Goal: Navigation & Orientation: Find specific page/section

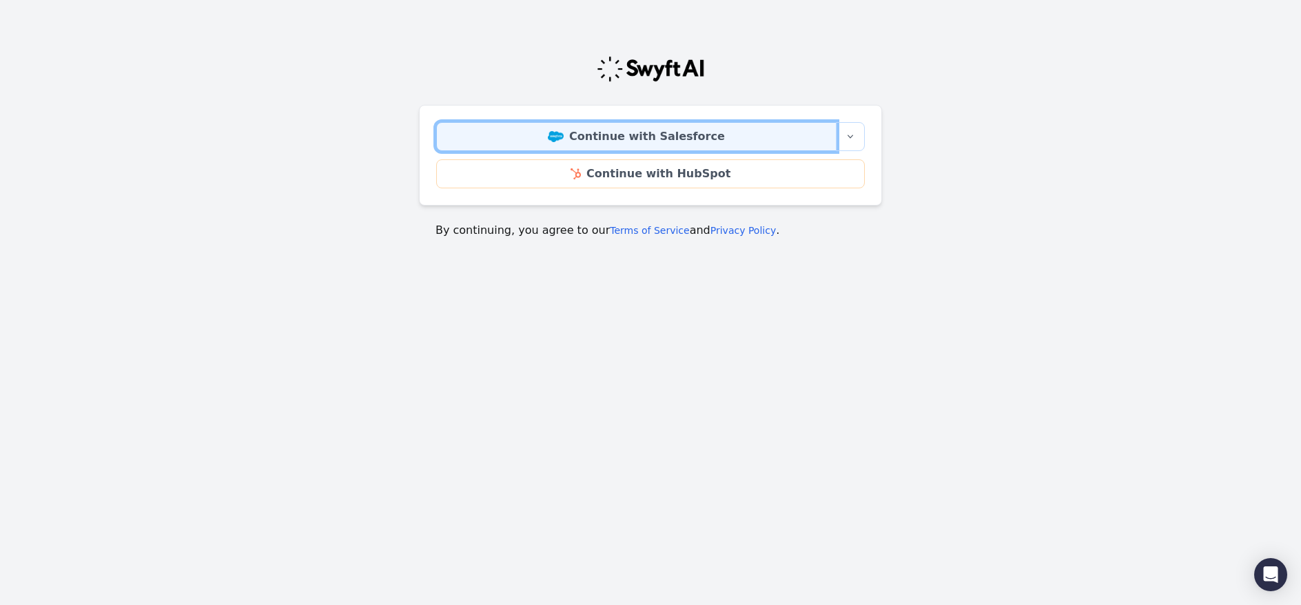
click at [677, 141] on link "Continue with Salesforce" at bounding box center [636, 136] width 400 height 29
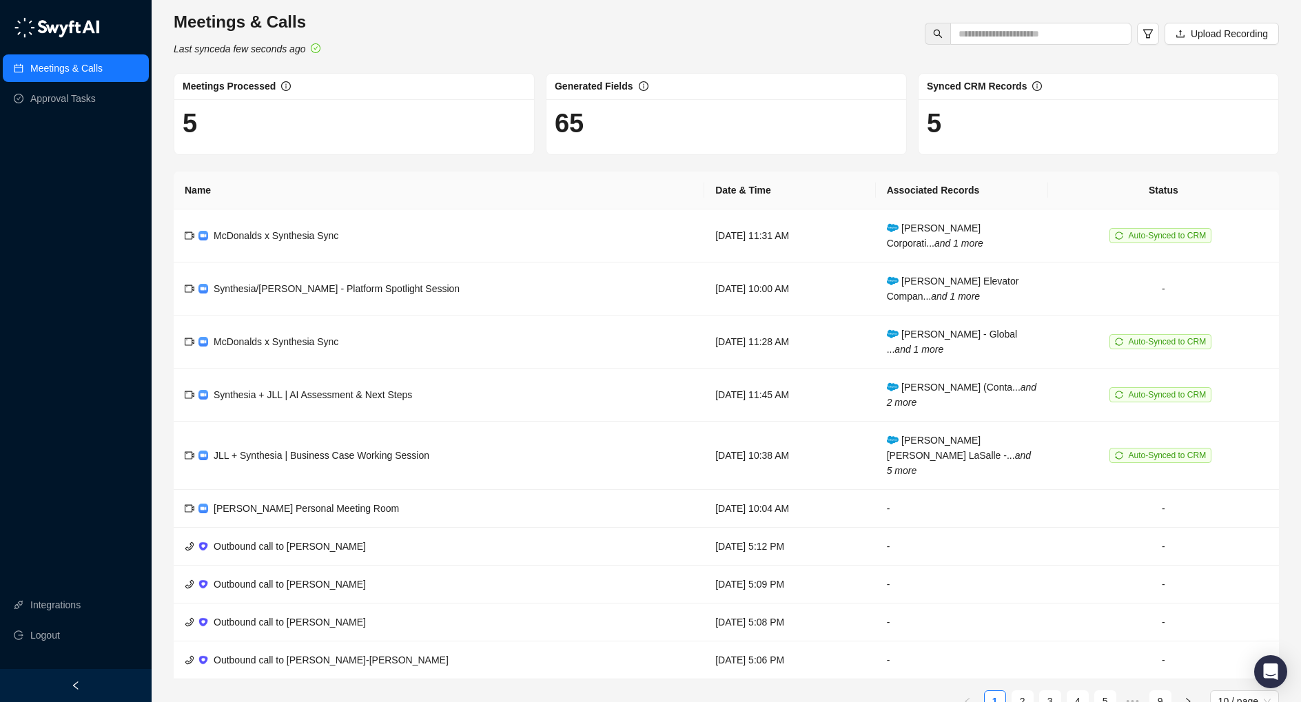
click at [423, 44] on div "Meetings & Calls Last synced a few seconds ago Upload Recording" at bounding box center [727, 33] width 1114 height 45
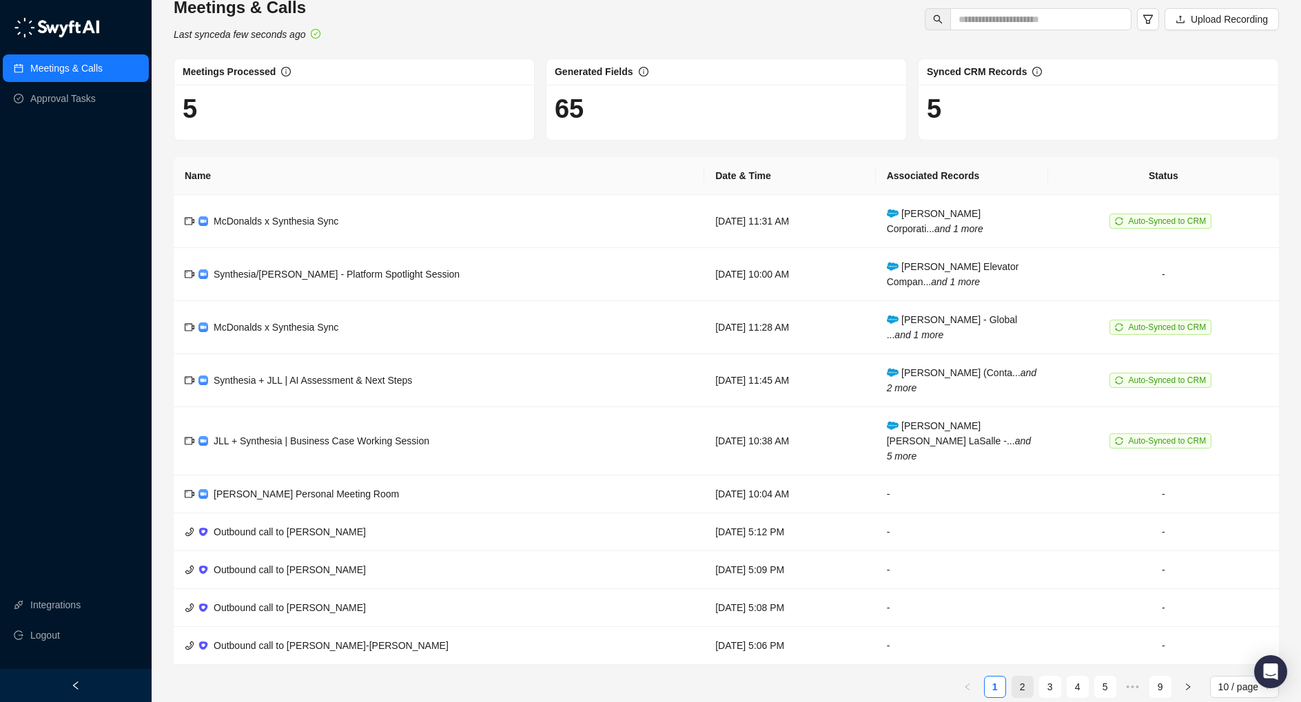
click at [1020, 604] on link "2" at bounding box center [1023, 687] width 21 height 21
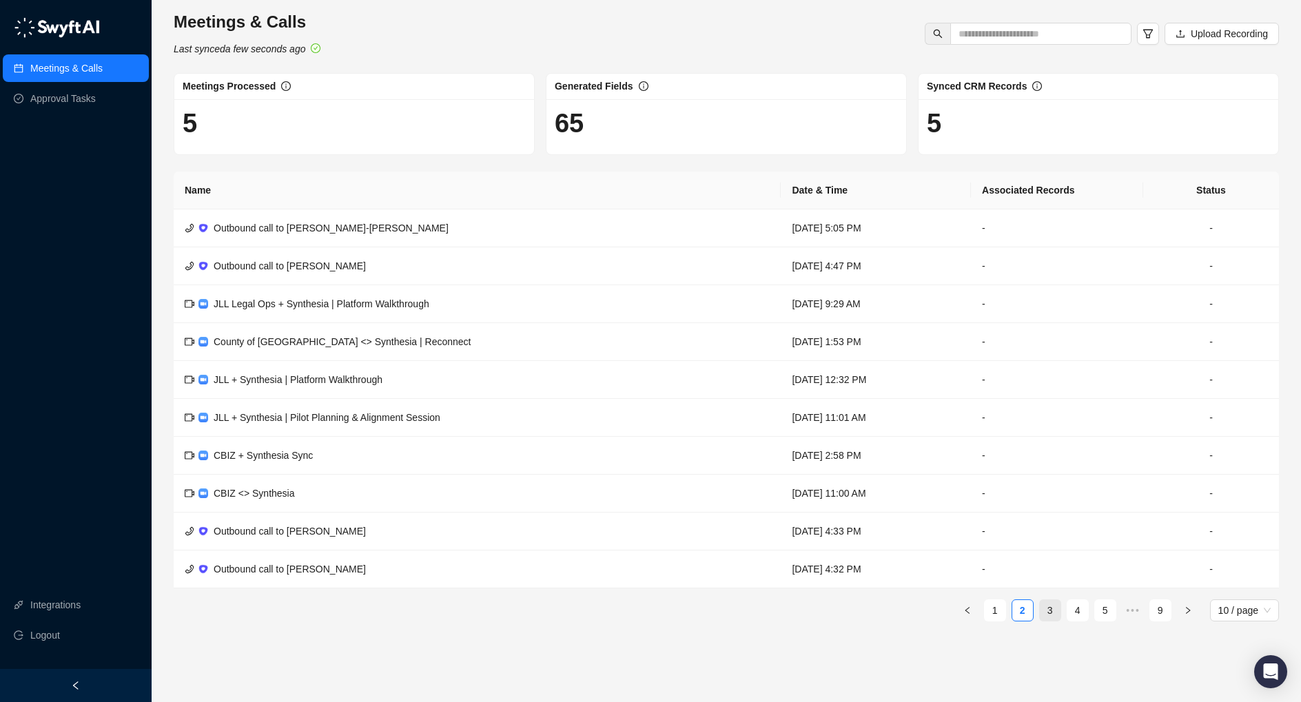
click at [1055, 604] on link "3" at bounding box center [1050, 610] width 21 height 21
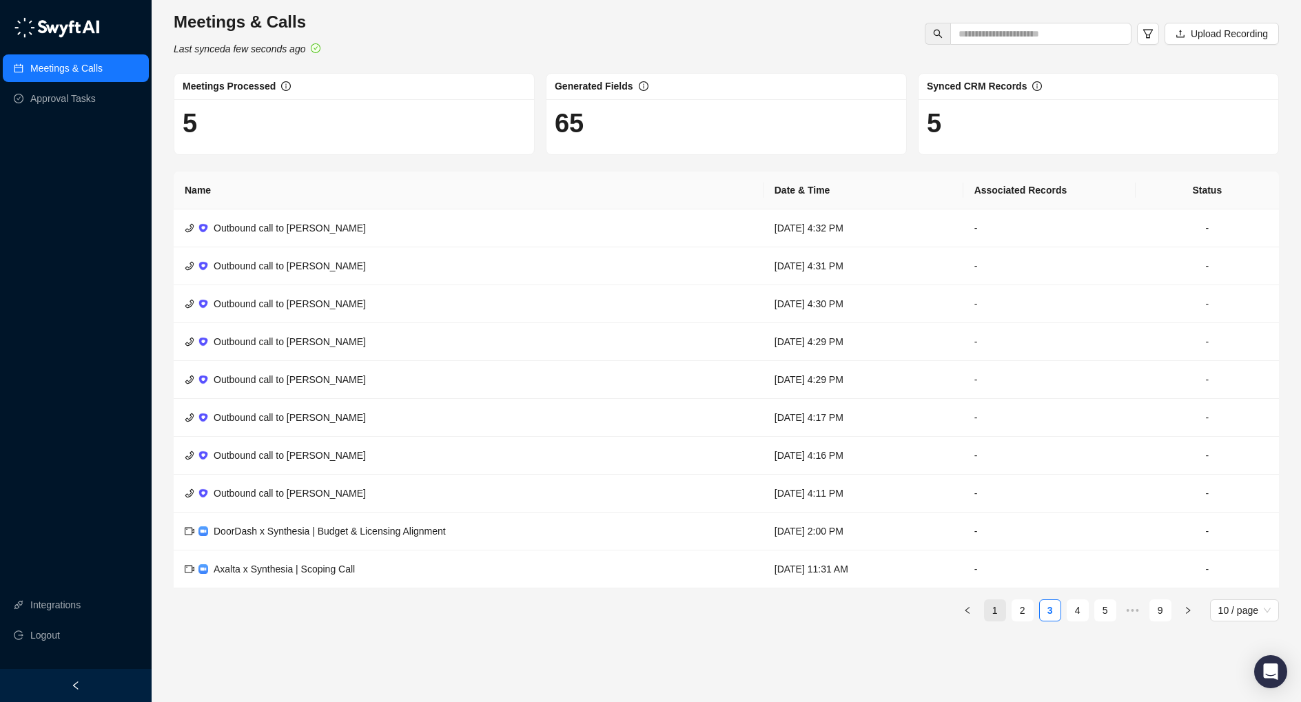
click at [1001, 604] on link "1" at bounding box center [995, 610] width 21 height 21
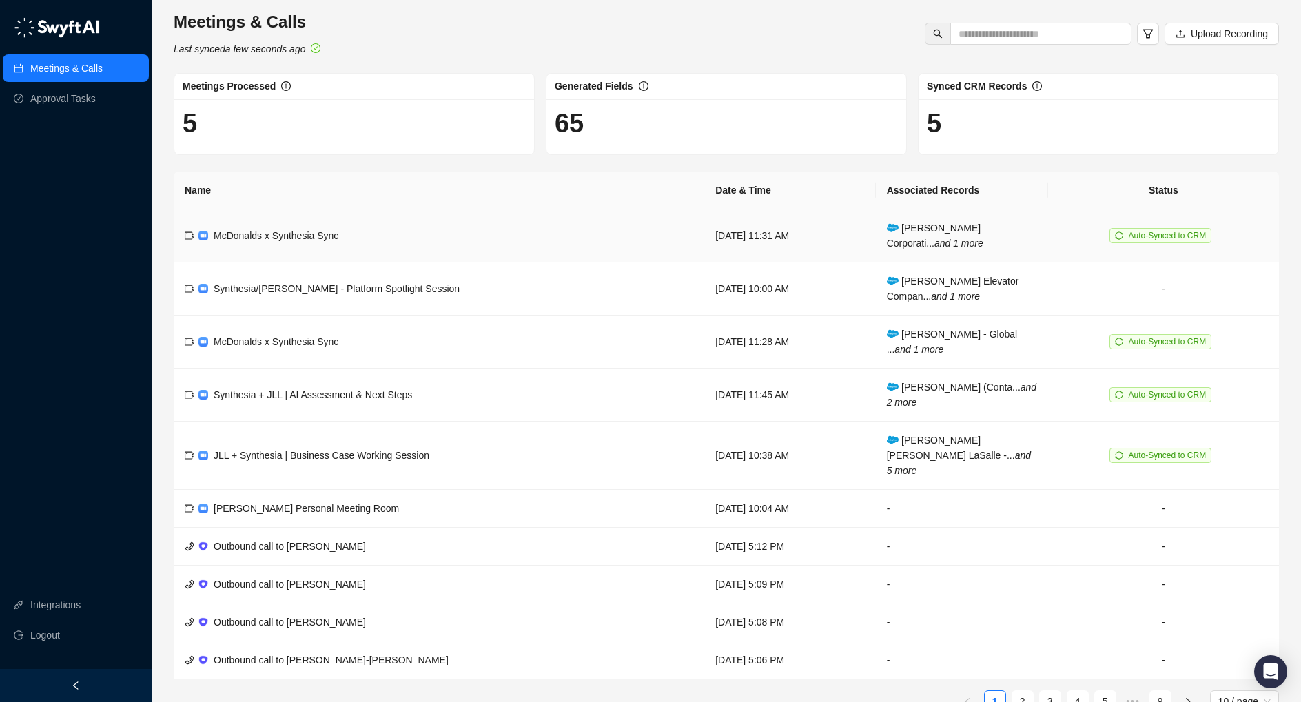
click at [443, 234] on td "McDonalds x Synthesia Sync" at bounding box center [439, 236] width 531 height 53
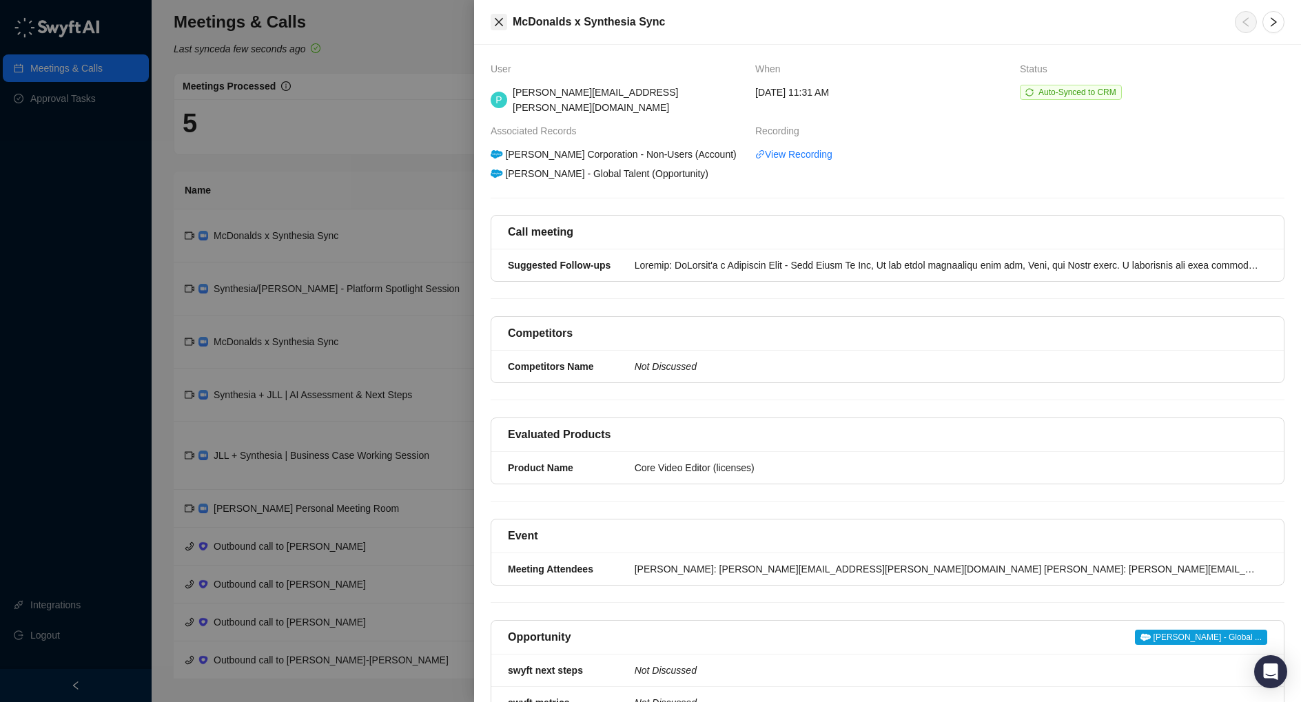
click at [500, 21] on icon "close" at bounding box center [499, 22] width 8 height 8
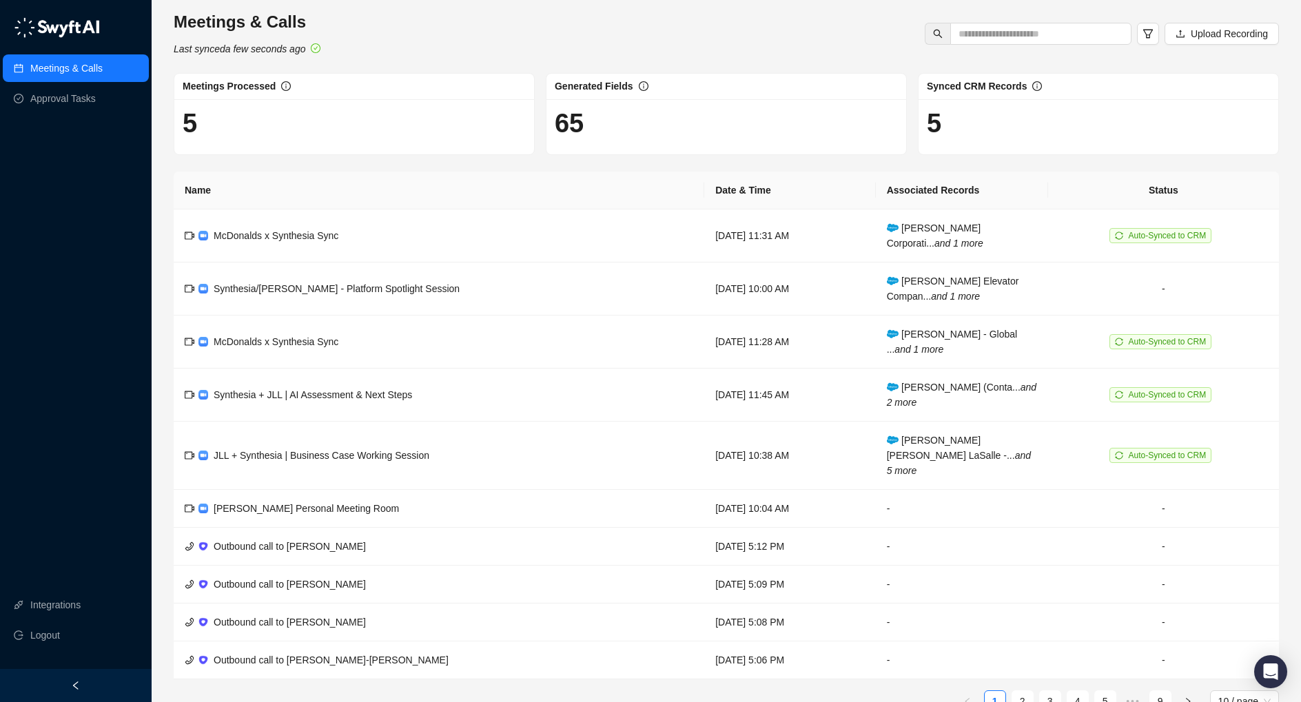
click at [490, 37] on div "Meetings & Calls Last synced a few seconds ago Upload Recording" at bounding box center [727, 33] width 1114 height 45
click at [859, 54] on div "Meetings & Calls Last synced a few seconds ago Upload Recording" at bounding box center [727, 33] width 1114 height 45
click at [83, 95] on link "Approval Tasks" at bounding box center [62, 99] width 65 height 28
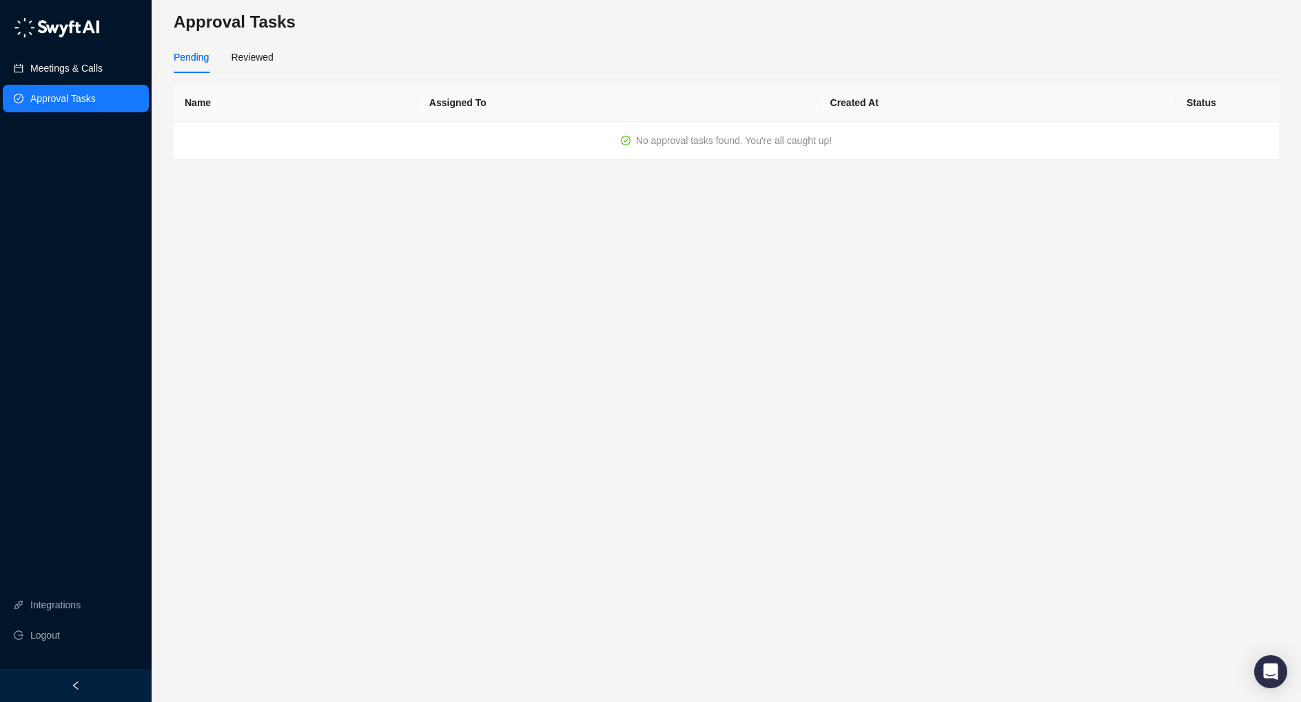
click at [69, 68] on link "Meetings & Calls" at bounding box center [66, 68] width 72 height 28
